Goal: Task Accomplishment & Management: Use online tool/utility

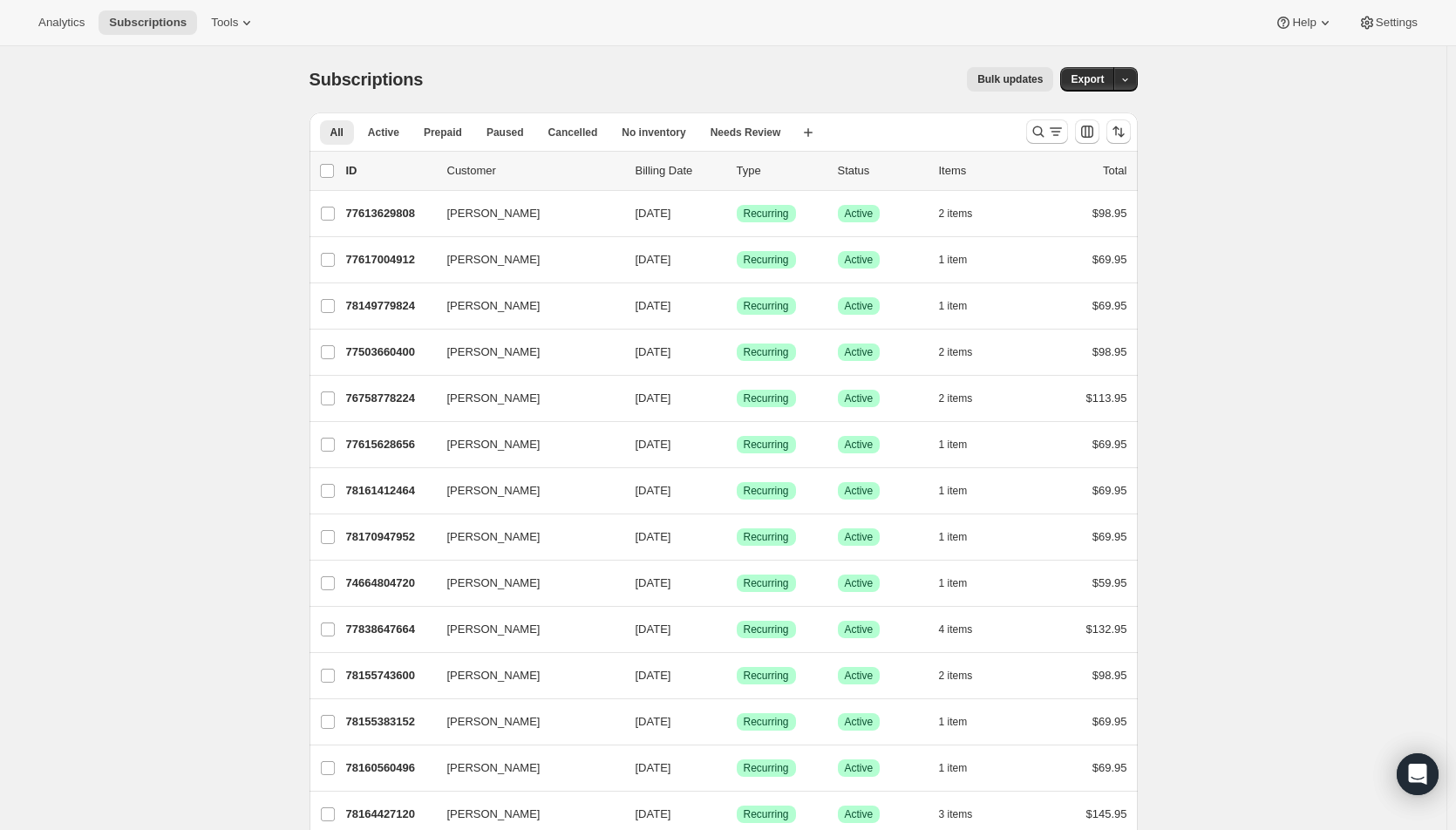
click at [1047, 133] on icon "Search and filter results" at bounding box center [1038, 132] width 17 height 17
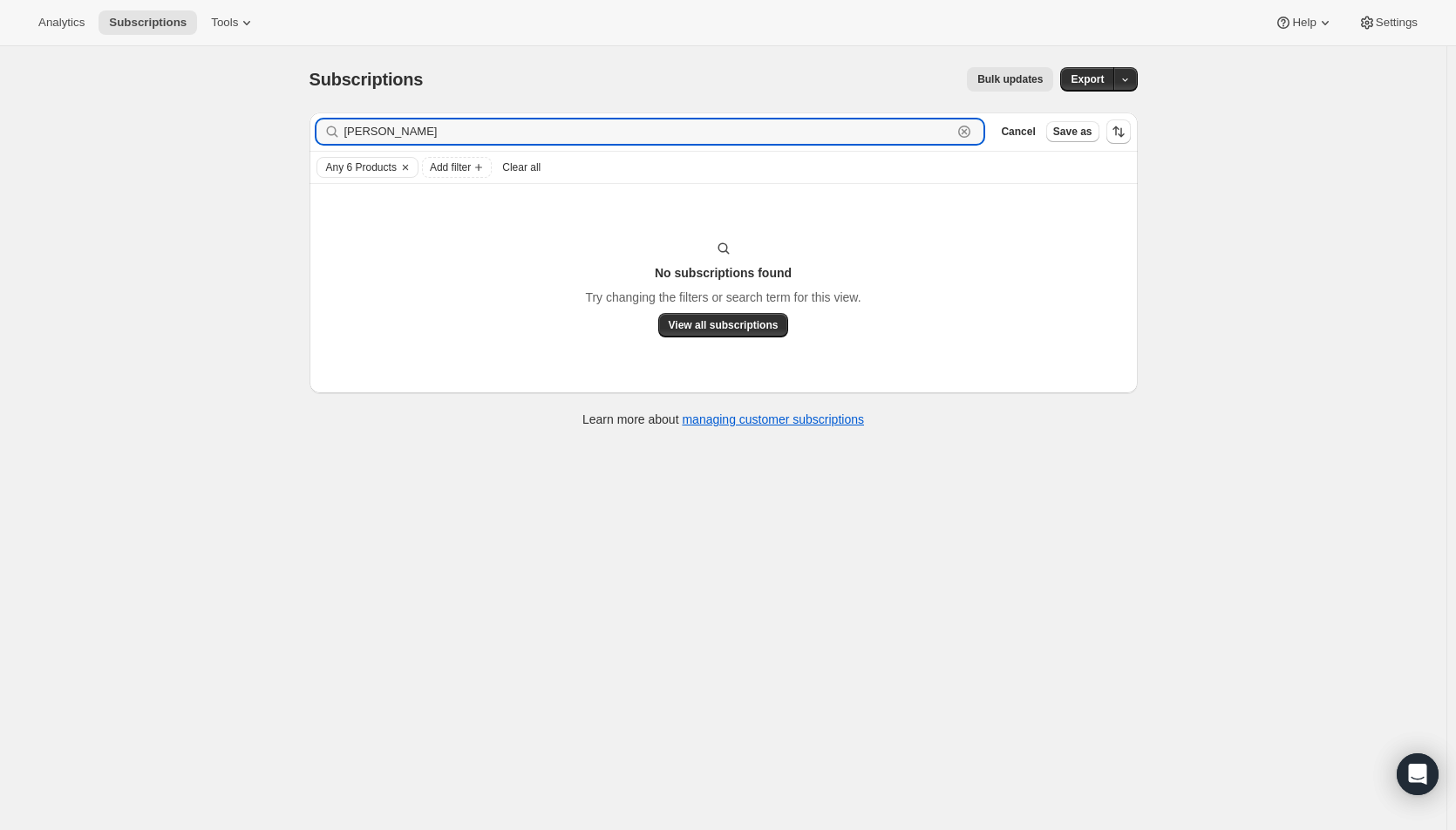
click at [404, 134] on input "[PERSON_NAME]" at bounding box center [649, 132] width 609 height 25
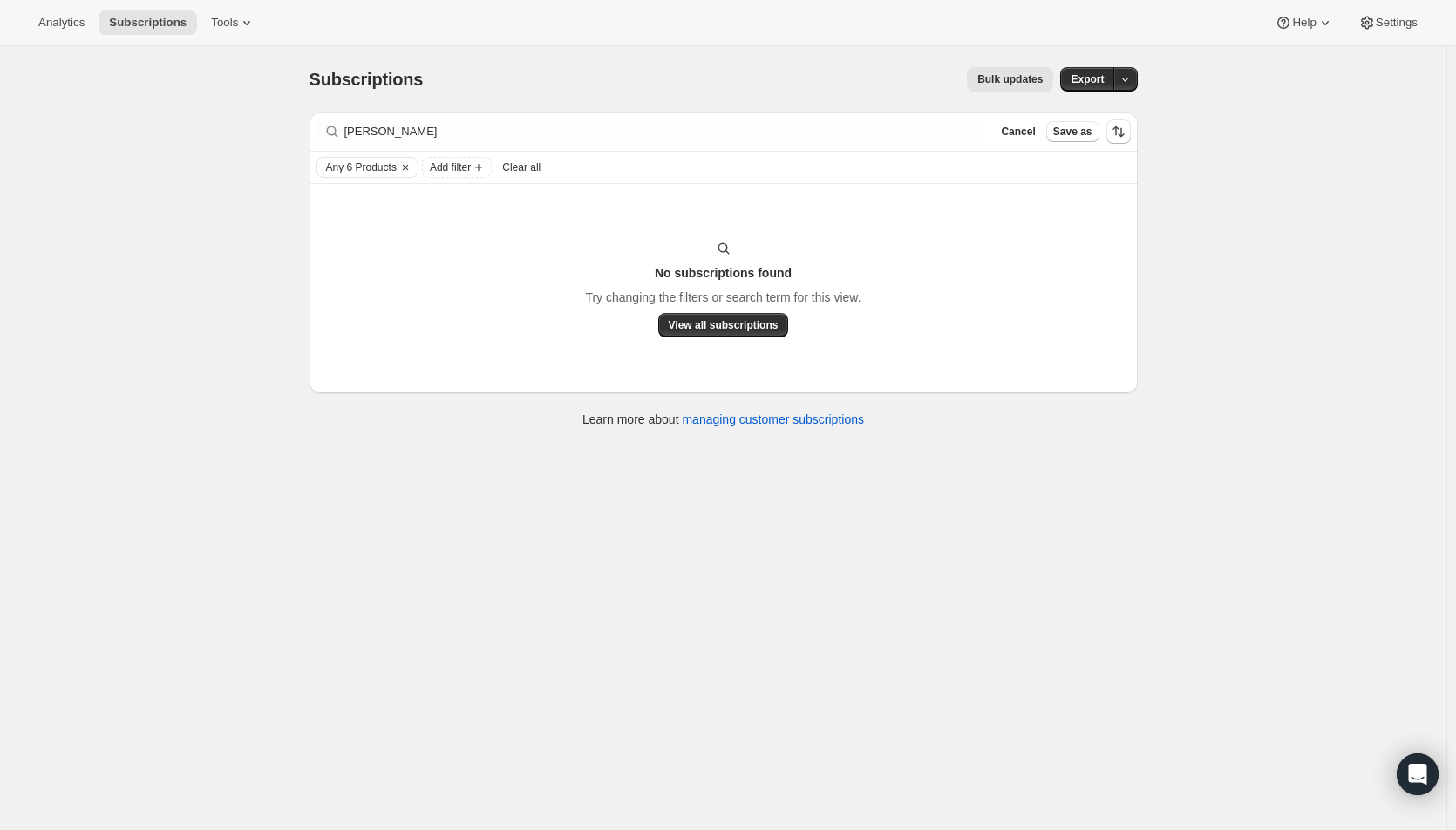
click at [410, 167] on icon "Clear" at bounding box center [405, 167] width 14 height 14
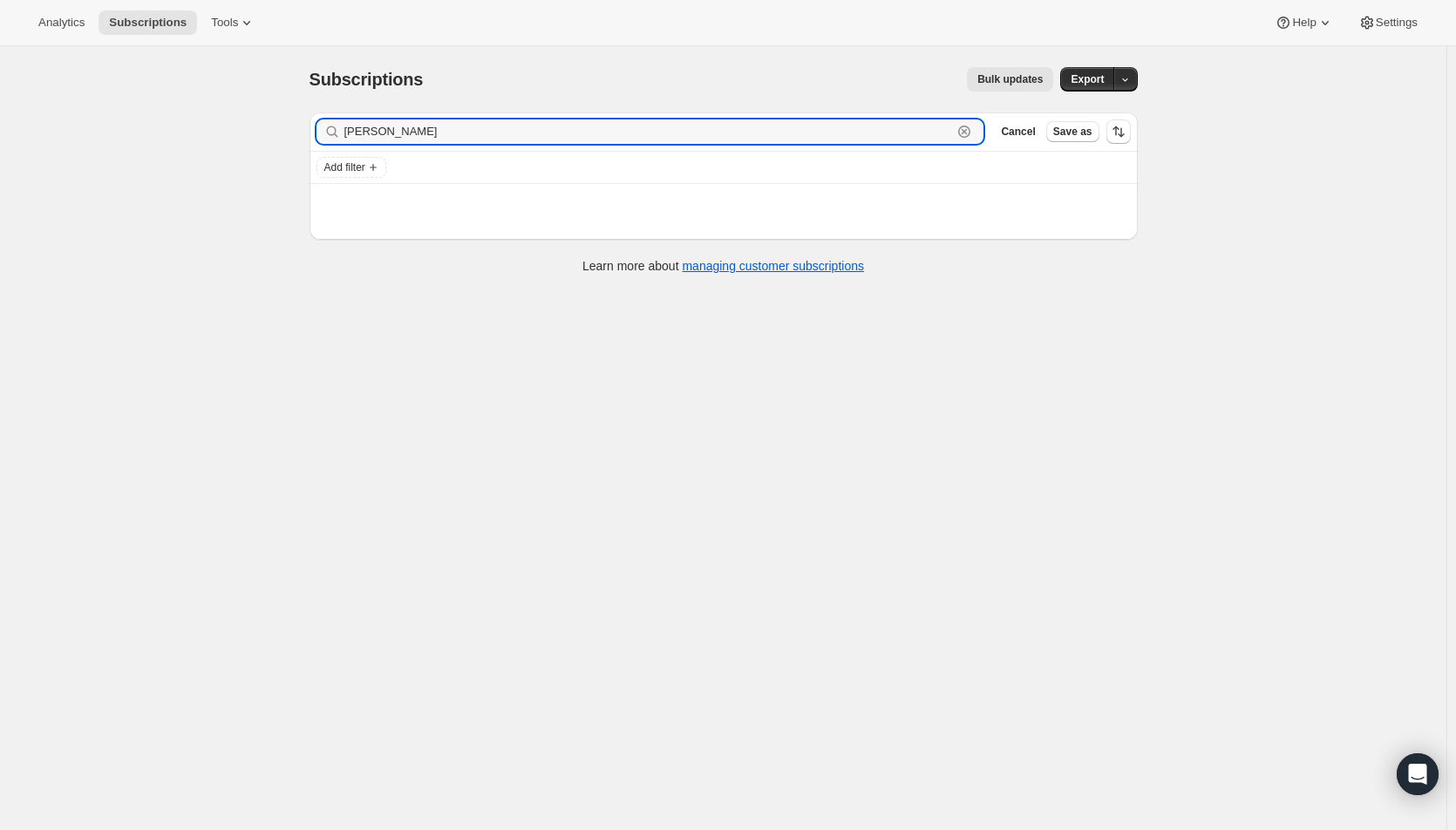
click at [421, 132] on input "[PERSON_NAME]" at bounding box center [649, 132] width 609 height 25
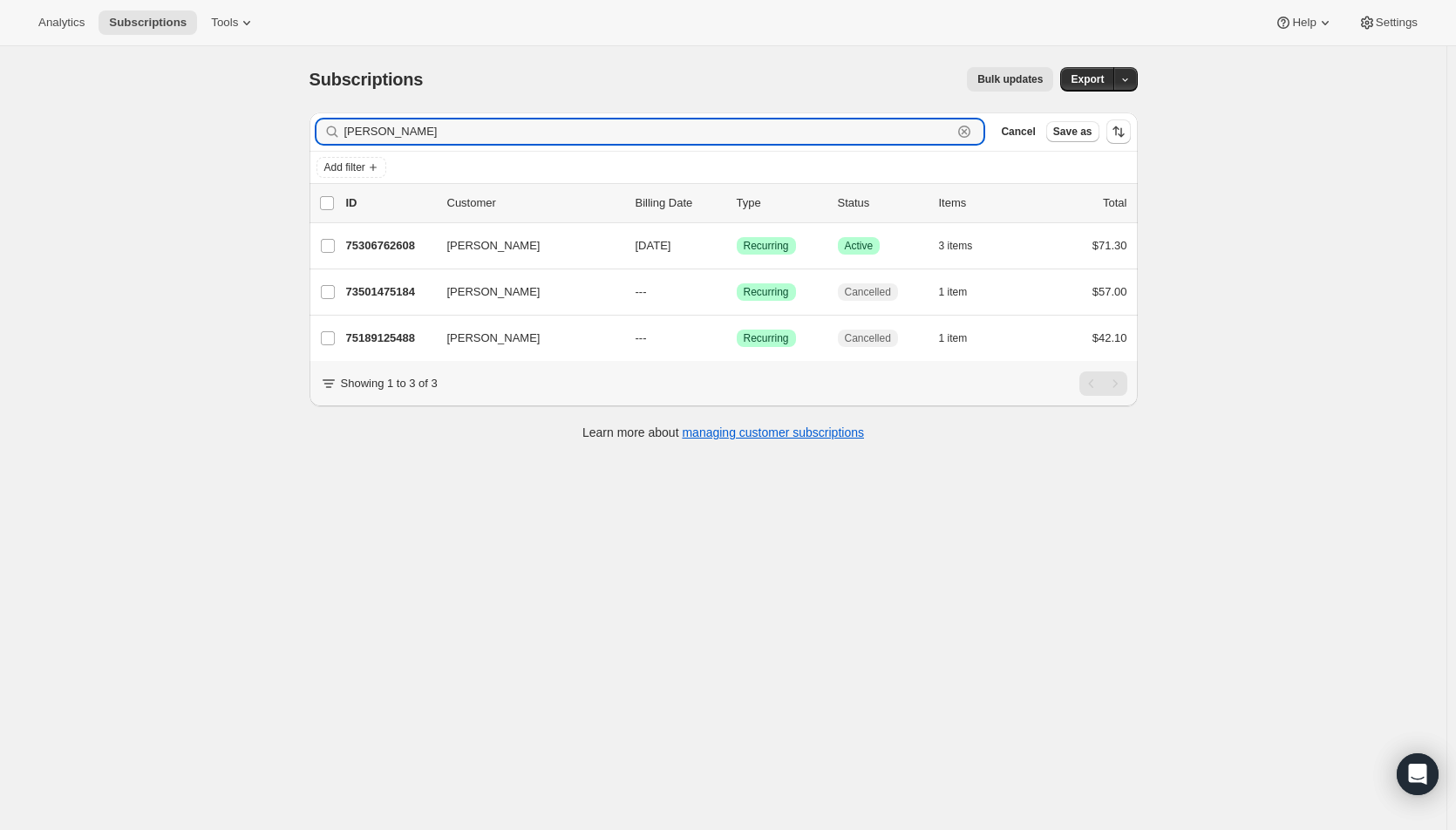
drag, startPoint x: 407, startPoint y: 131, endPoint x: 345, endPoint y: 135, distance: 62.1
click at [345, 135] on div "[PERSON_NAME]" at bounding box center [650, 132] width 668 height 25
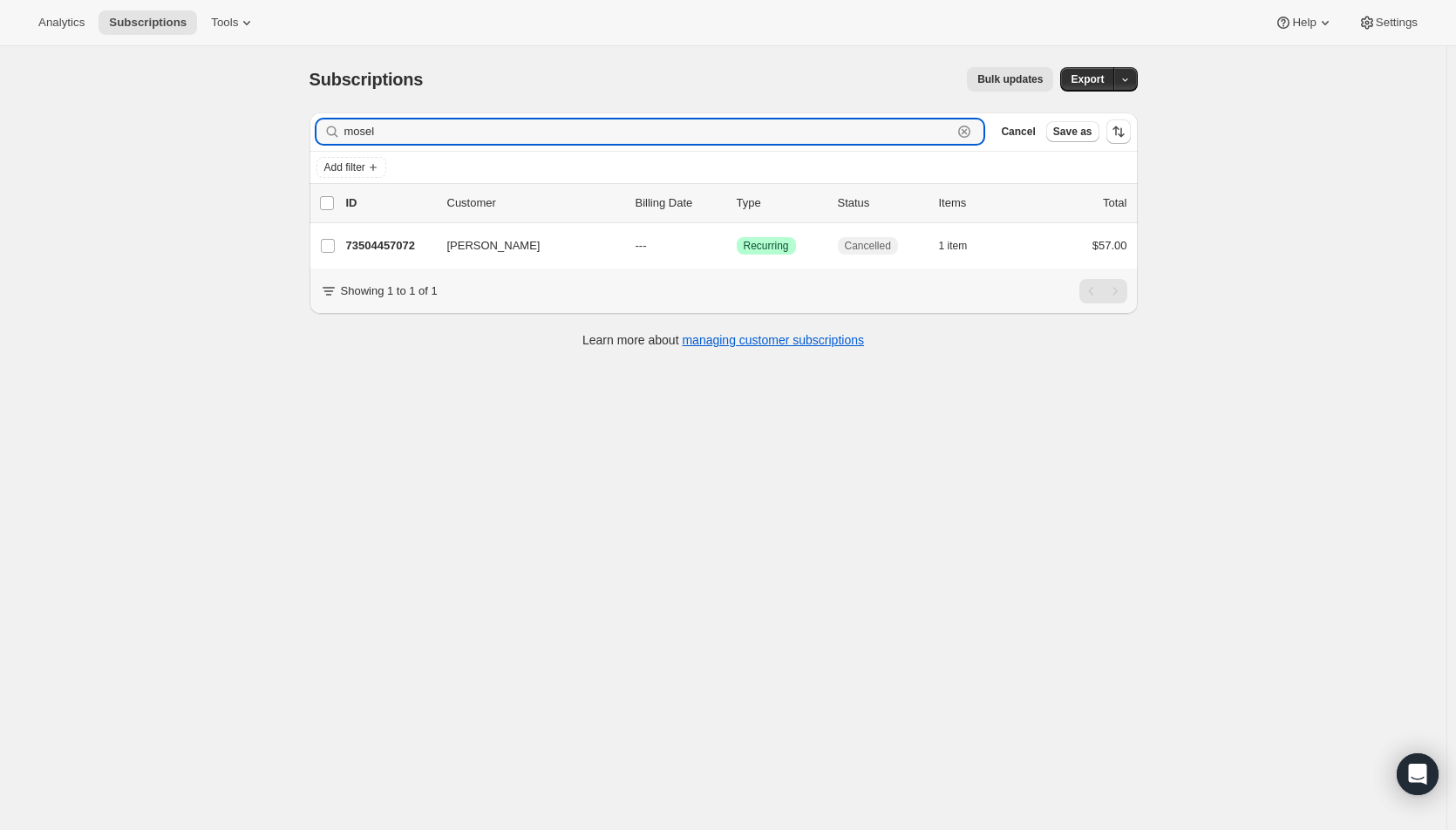
type input "mosel"
